Goal: Information Seeking & Learning: Find specific fact

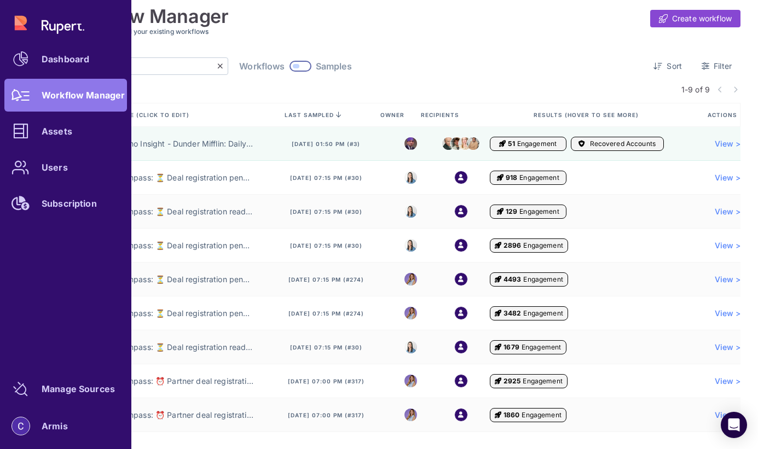
click at [44, 97] on div "Dashboard Workflow Manager Assets Users Subscription" at bounding box center [65, 113] width 123 height 213
click at [61, 100] on div "Dashboard Workflow Manager Assets Users Subscription" at bounding box center [65, 113] width 123 height 213
click at [66, 86] on div "Dashboard Workflow Manager Assets Users Subscription" at bounding box center [65, 113] width 123 height 213
click at [80, 97] on div "Dashboard Workflow Manager Assets Users Subscription" at bounding box center [65, 113] width 123 height 213
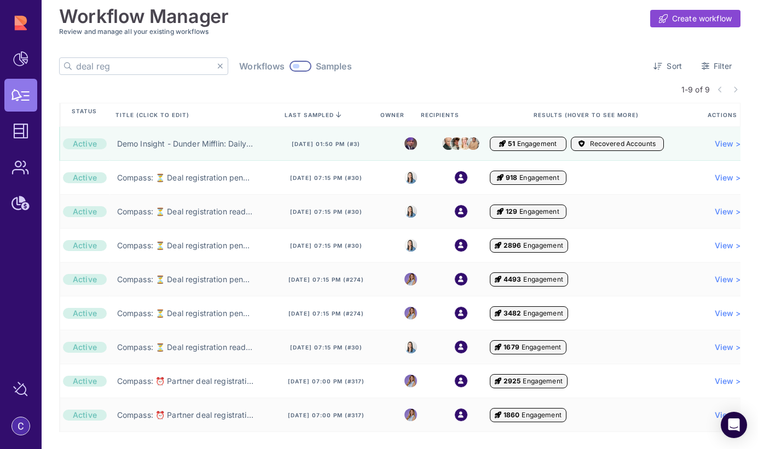
click at [217, 65] on icon at bounding box center [220, 66] width 6 height 8
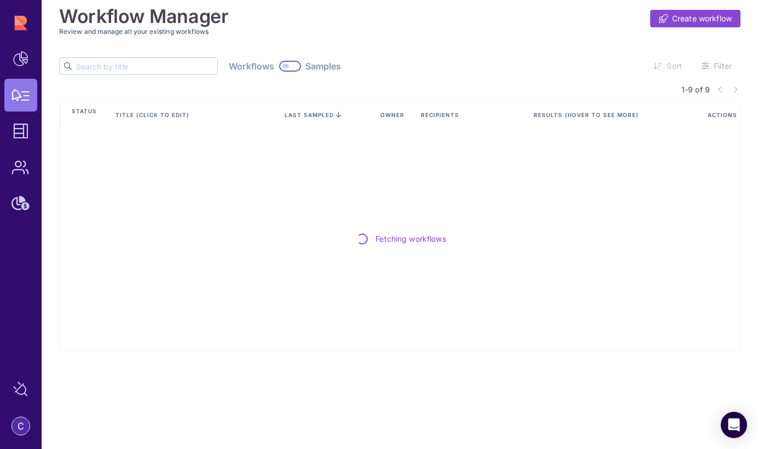
click at [111, 70] on input "text" at bounding box center [146, 66] width 141 height 16
type input "t"
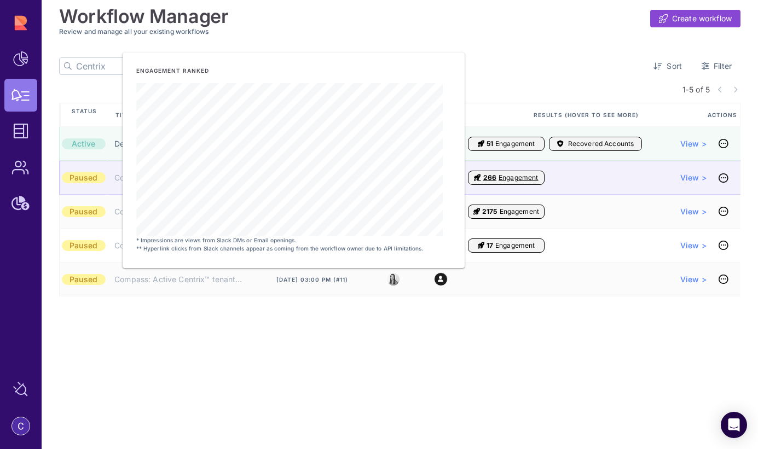
click at [504, 178] on span "Engagement" at bounding box center [518, 177] width 39 height 9
click at [487, 178] on span "266" at bounding box center [489, 177] width 13 height 9
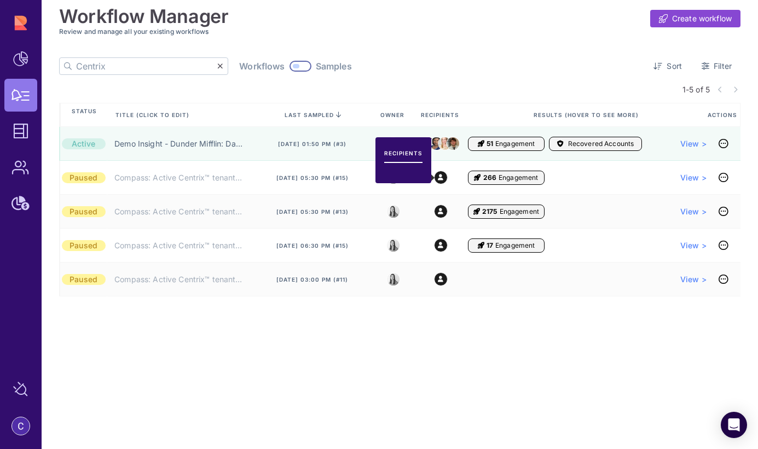
click at [290, 66] on div at bounding box center [301, 66] width 22 height 11
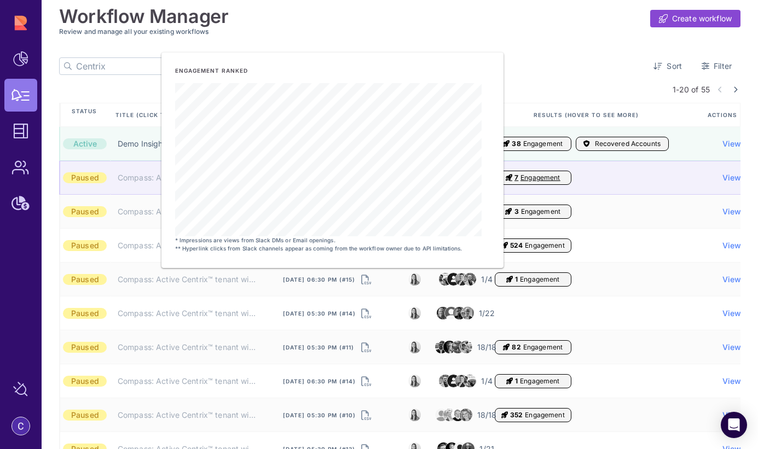
click at [544, 178] on span "Engagement" at bounding box center [539, 177] width 39 height 9
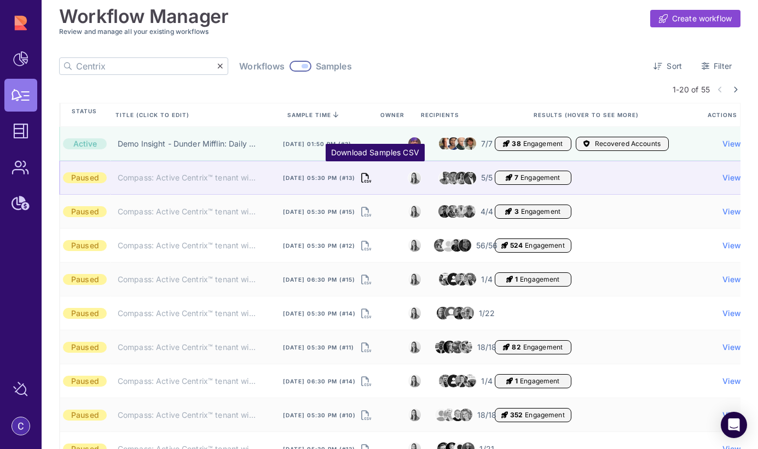
click at [371, 181] on icon "Download Samples CSV" at bounding box center [366, 177] width 10 height 15
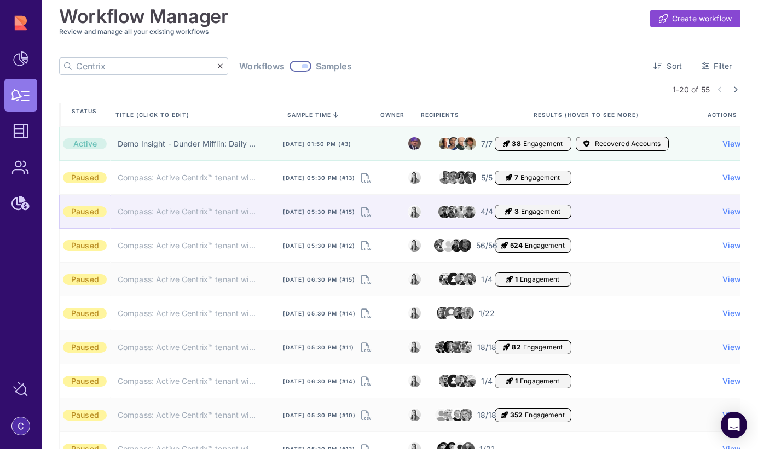
click at [375, 219] on div "[DATE] 05:30 pm (#15)" at bounding box center [331, 212] width 123 height 34
click at [371, 210] on icon "Download Samples CSV" at bounding box center [366, 211] width 10 height 15
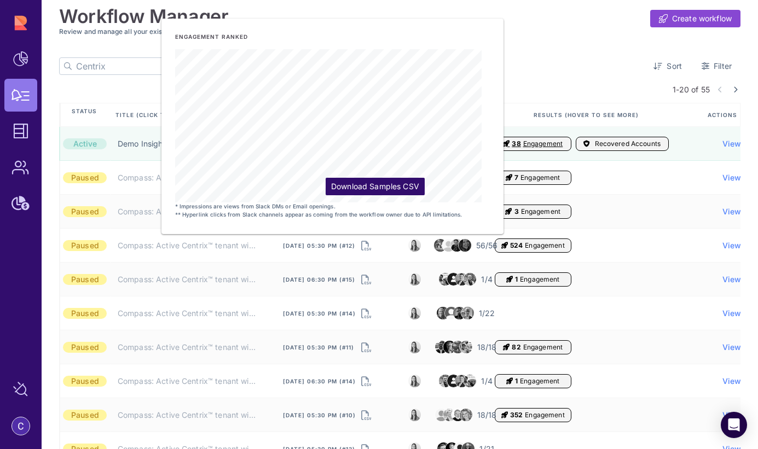
click at [553, 80] on div "1-20 of 55" at bounding box center [399, 89] width 681 height 28
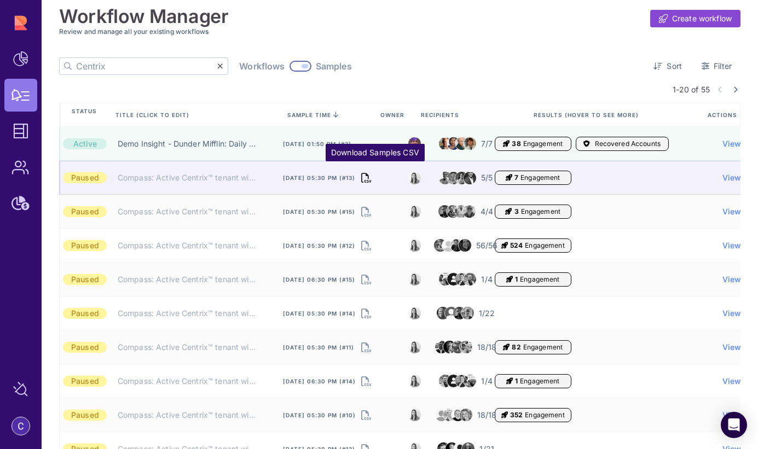
click at [371, 175] on icon "Download Samples CSV" at bounding box center [366, 177] width 10 height 15
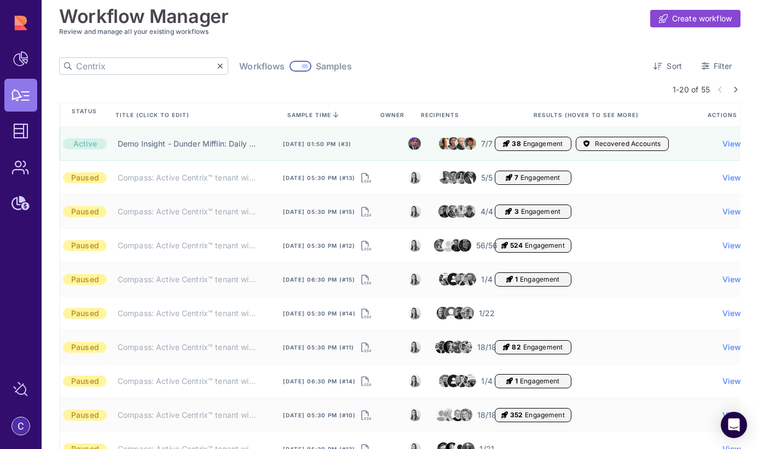
click at [134, 65] on input "Centrix" at bounding box center [146, 66] width 141 height 16
paste input "Active Centrix™ tenant will be deleted (AE)"
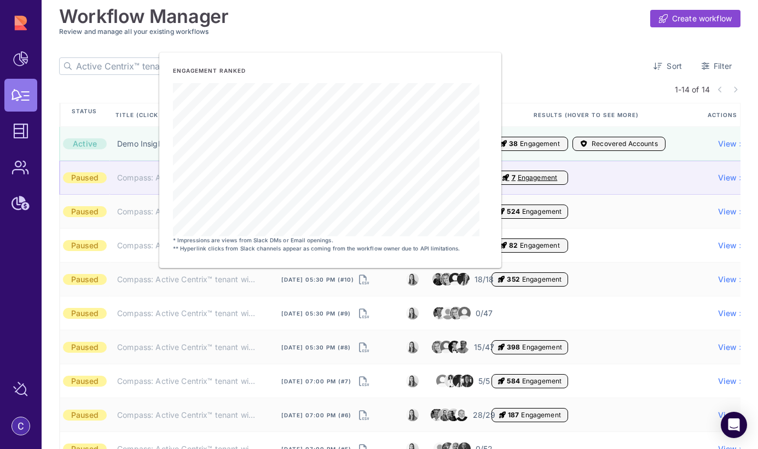
click at [507, 181] on span "7 Engagement" at bounding box center [529, 178] width 77 height 14
click at [516, 178] on span "7" at bounding box center [514, 177] width 4 height 9
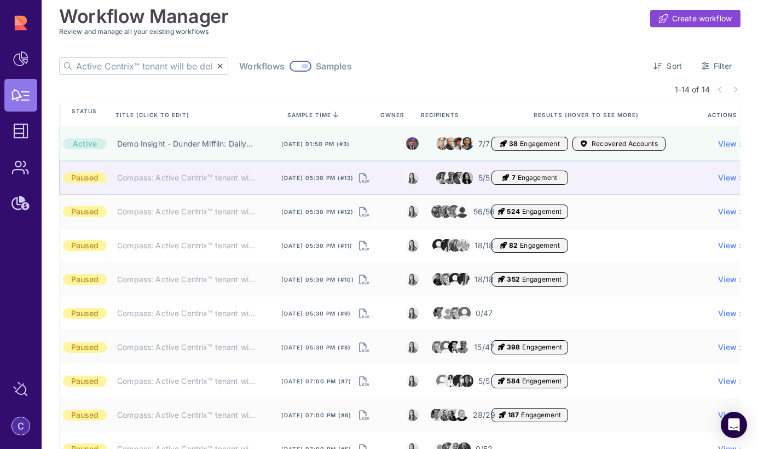
click at [568, 176] on span "7 Engagement" at bounding box center [529, 178] width 77 height 14
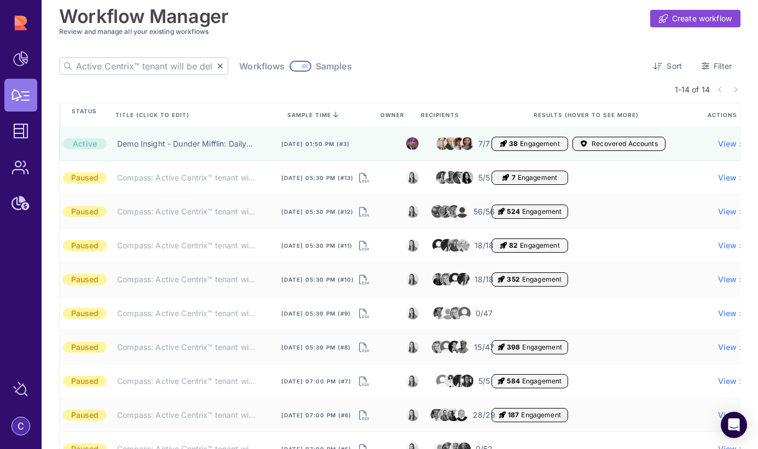
click at [302, 66] on div at bounding box center [305, 66] width 7 height 4
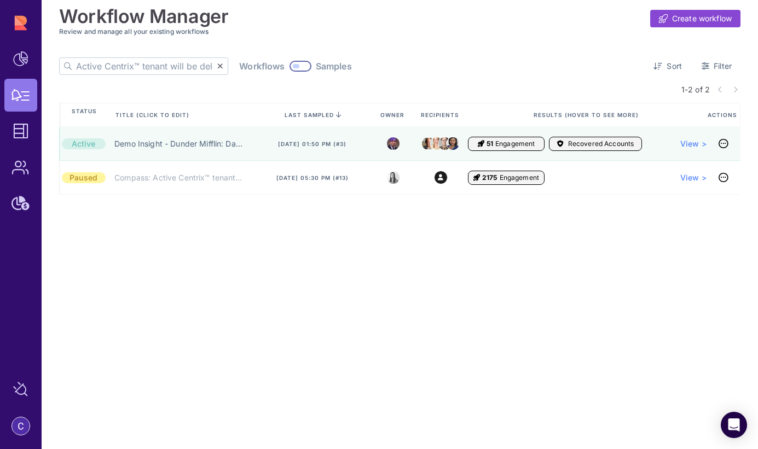
click at [290, 67] on div at bounding box center [301, 66] width 22 height 11
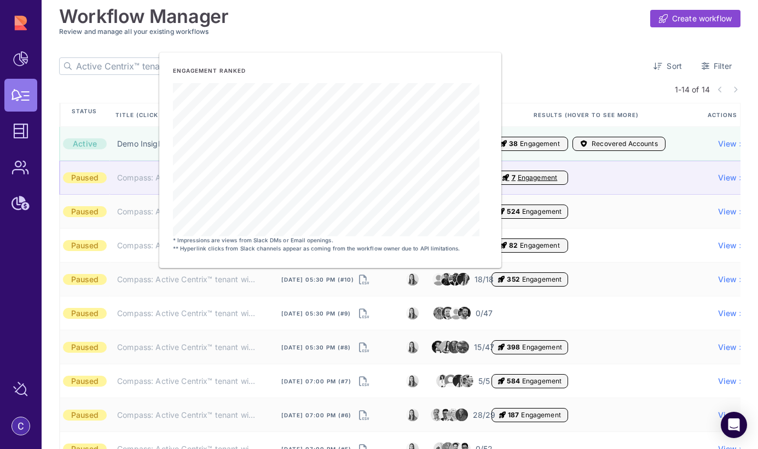
click at [557, 178] on span "Engagement" at bounding box center [537, 177] width 39 height 9
click at [543, 177] on span "Engagement" at bounding box center [537, 177] width 39 height 9
click at [612, 177] on div "0 Recovered Accounts" at bounding box center [618, 178] width 93 height 14
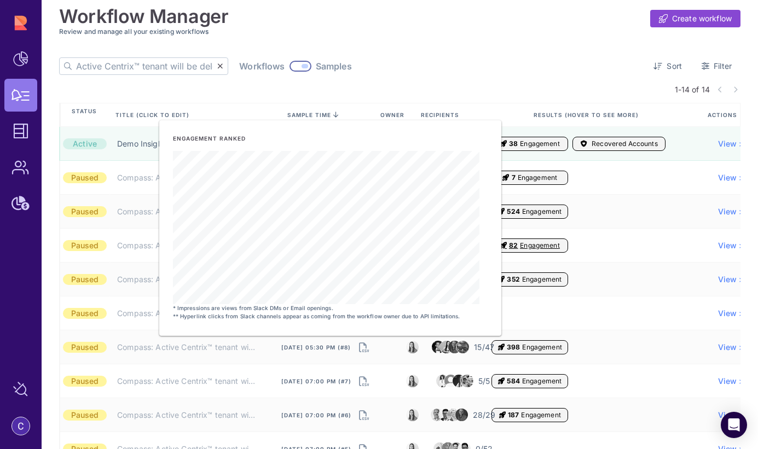
click at [460, 48] on div "Workflow Manager Create workflow Review and manage all your existing workflows …" at bounding box center [399, 306] width 681 height 613
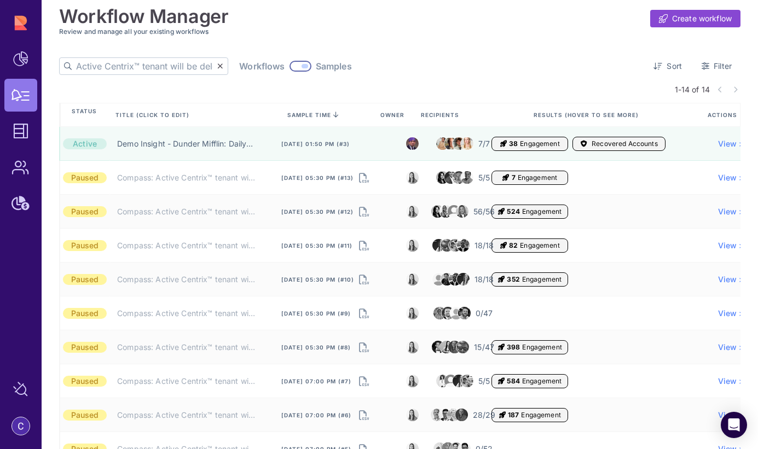
click at [164, 66] on input "Active Centrix™ tenant will be deleted (AE)" at bounding box center [146, 66] width 141 height 16
drag, startPoint x: 163, startPoint y: 66, endPoint x: 252, endPoint y: 63, distance: 89.3
click at [252, 63] on div "Active Centrix™ tenant will be deleted (AE) Workflows Samples" at bounding box center [205, 66] width 293 height 18
click at [165, 70] on input "Active Centrix™ tenant will be deleted (AE)" at bounding box center [146, 66] width 141 height 16
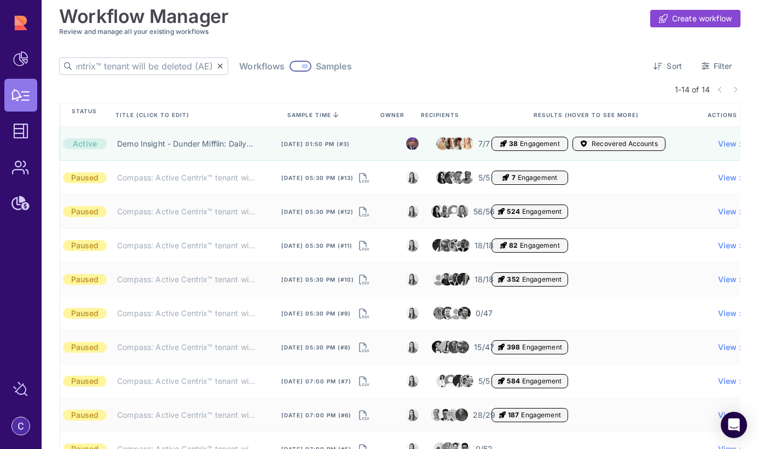
drag, startPoint x: 158, startPoint y: 67, endPoint x: 194, endPoint y: 65, distance: 36.2
click at [194, 65] on div "Active Centrix™ tenant will be deleted (AE) Workflows Samples" at bounding box center [205, 66] width 293 height 18
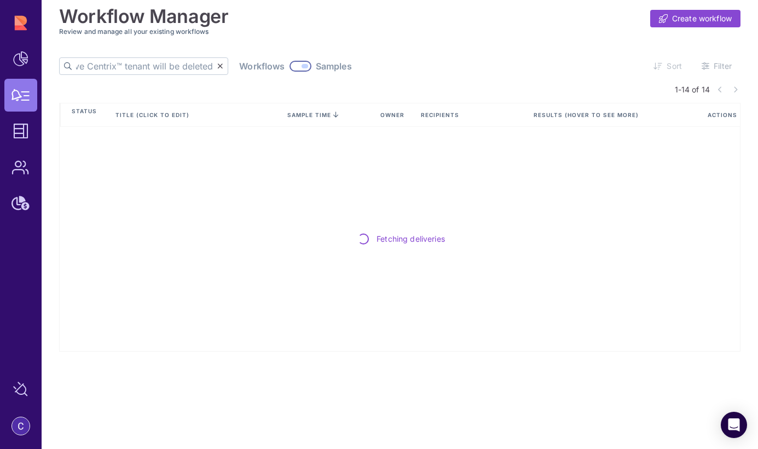
type input "Active Centrix™ tenant will be deleted"
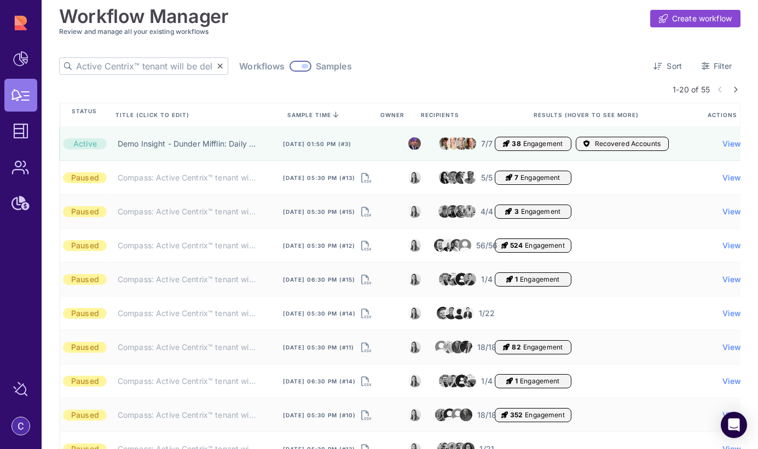
click at [290, 67] on div at bounding box center [301, 66] width 22 height 11
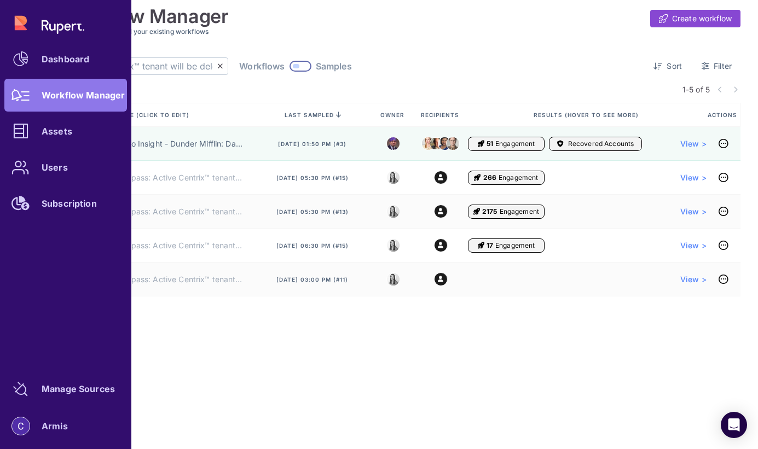
click at [25, 106] on div "Dashboard Workflow Manager Assets Users Subscription" at bounding box center [65, 113] width 123 height 213
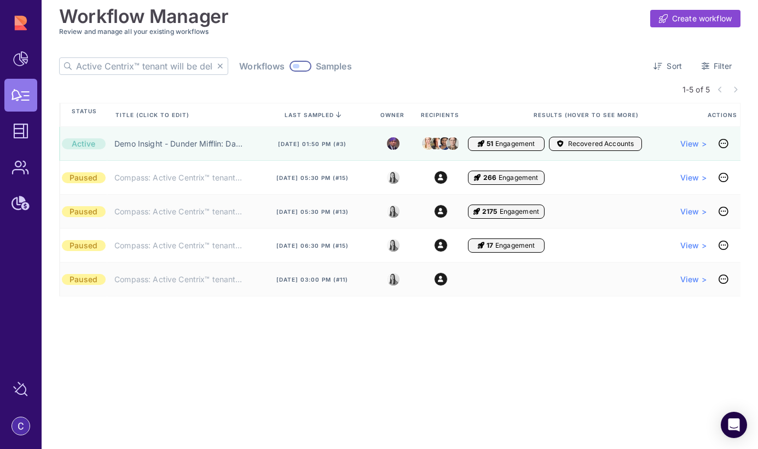
click at [217, 70] on icon at bounding box center [220, 66] width 6 height 8
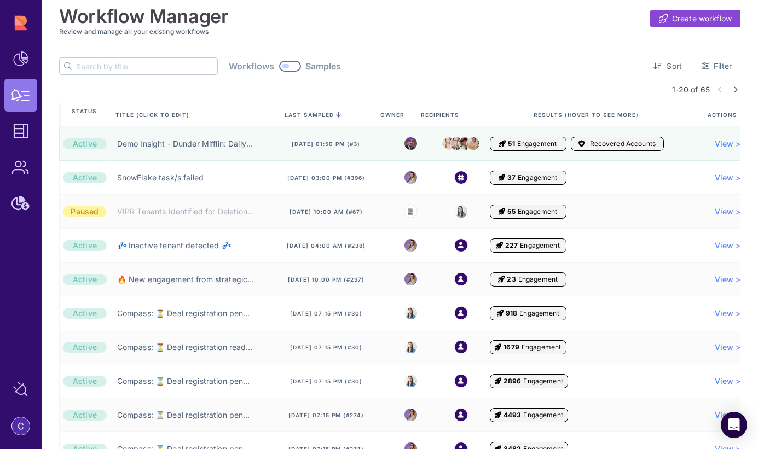
click at [161, 64] on input "text" at bounding box center [146, 66] width 141 height 16
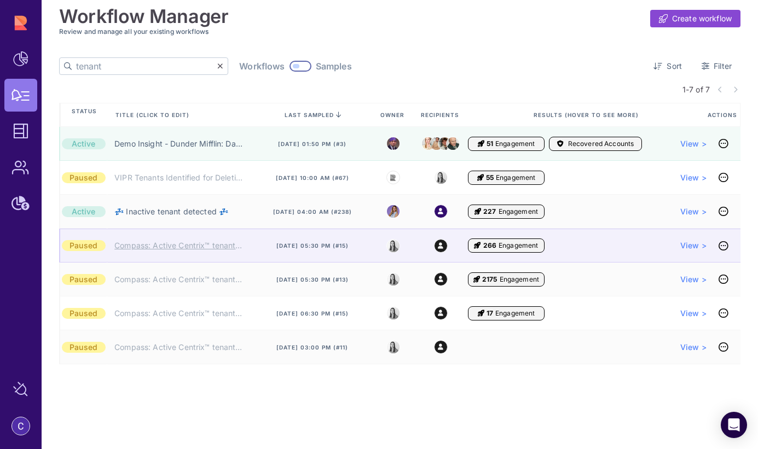
type input "tenant"
